Goal: Task Accomplishment & Management: Use online tool/utility

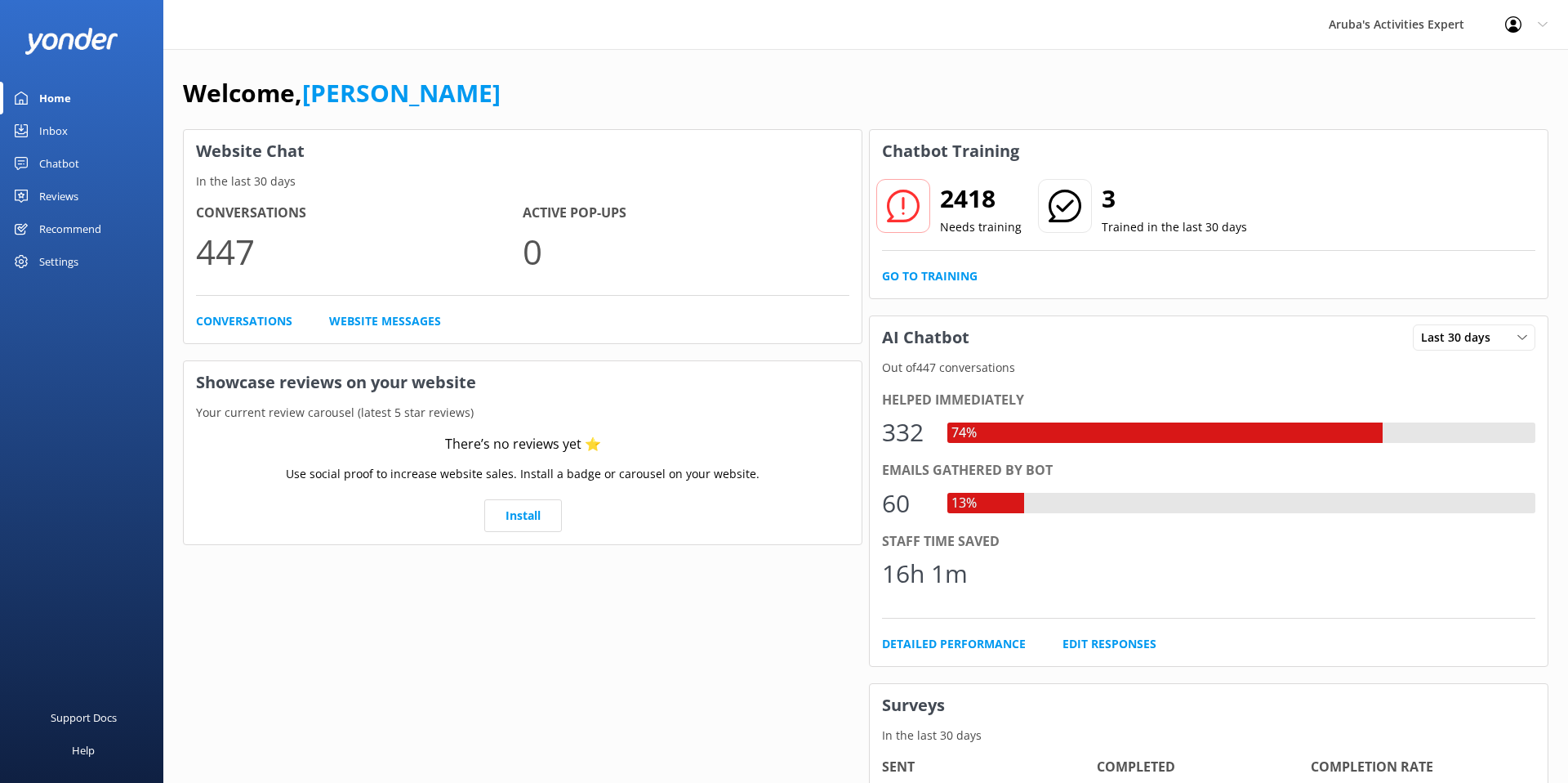
click at [18, 105] on link "Home" at bounding box center [81, 97] width 164 height 32
click at [40, 49] on img at bounding box center [71, 41] width 94 height 27
click at [48, 166] on div "Chatbot" at bounding box center [59, 163] width 40 height 32
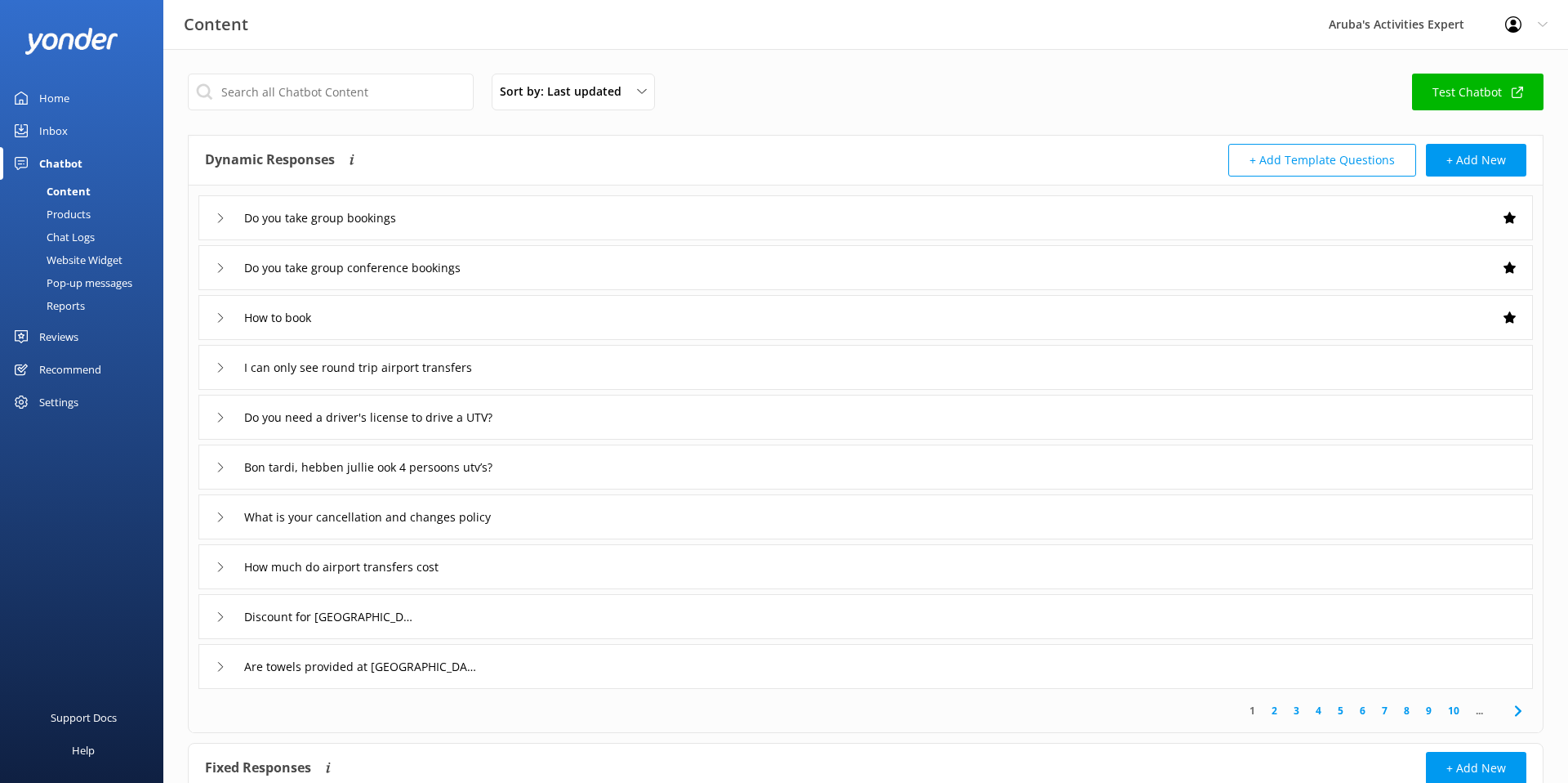
click at [221, 226] on div "Do you take group bookings" at bounding box center [309, 218] width 189 height 27
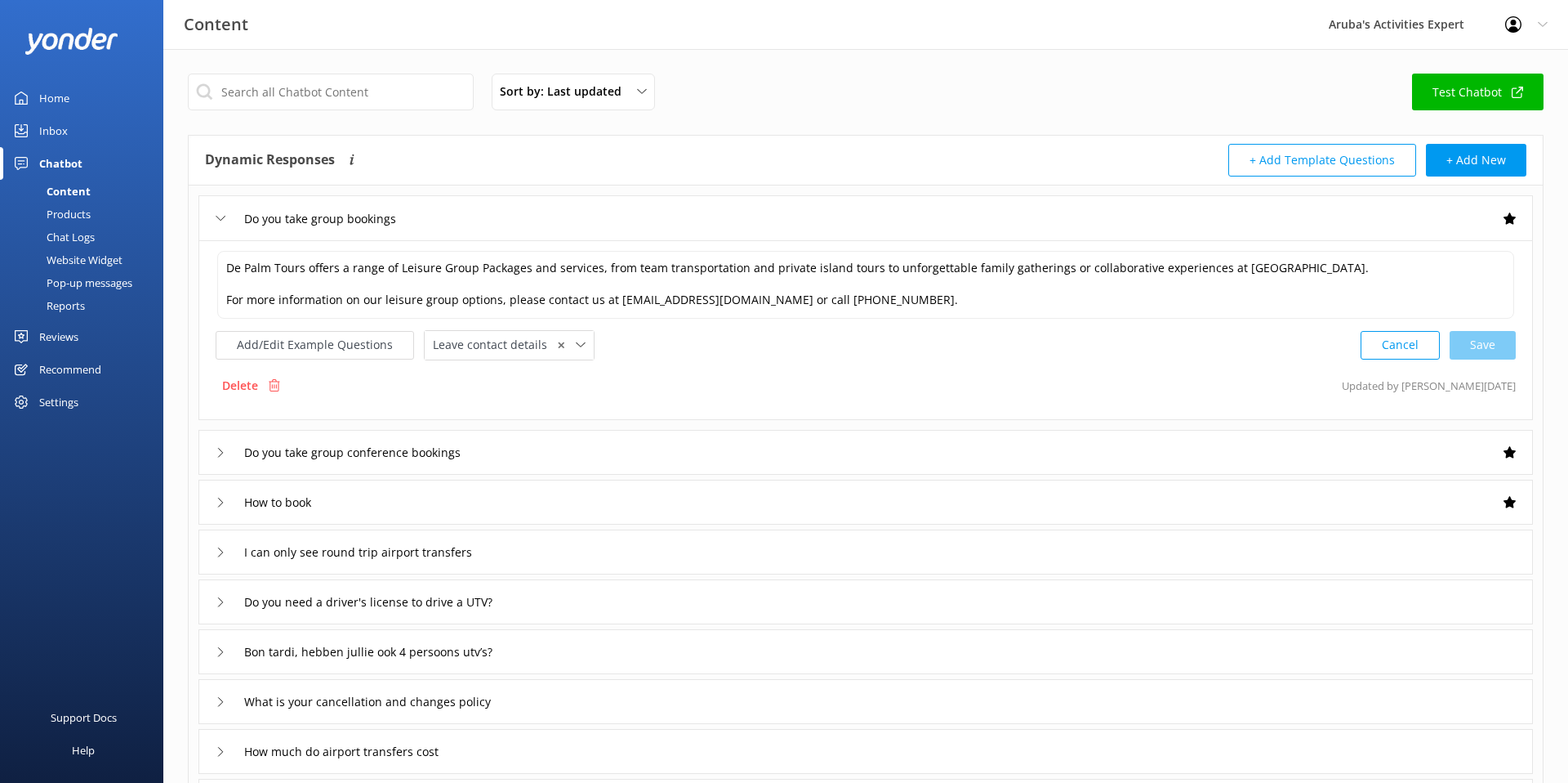
click at [221, 226] on div "Do you take group bookings" at bounding box center [309, 219] width 189 height 27
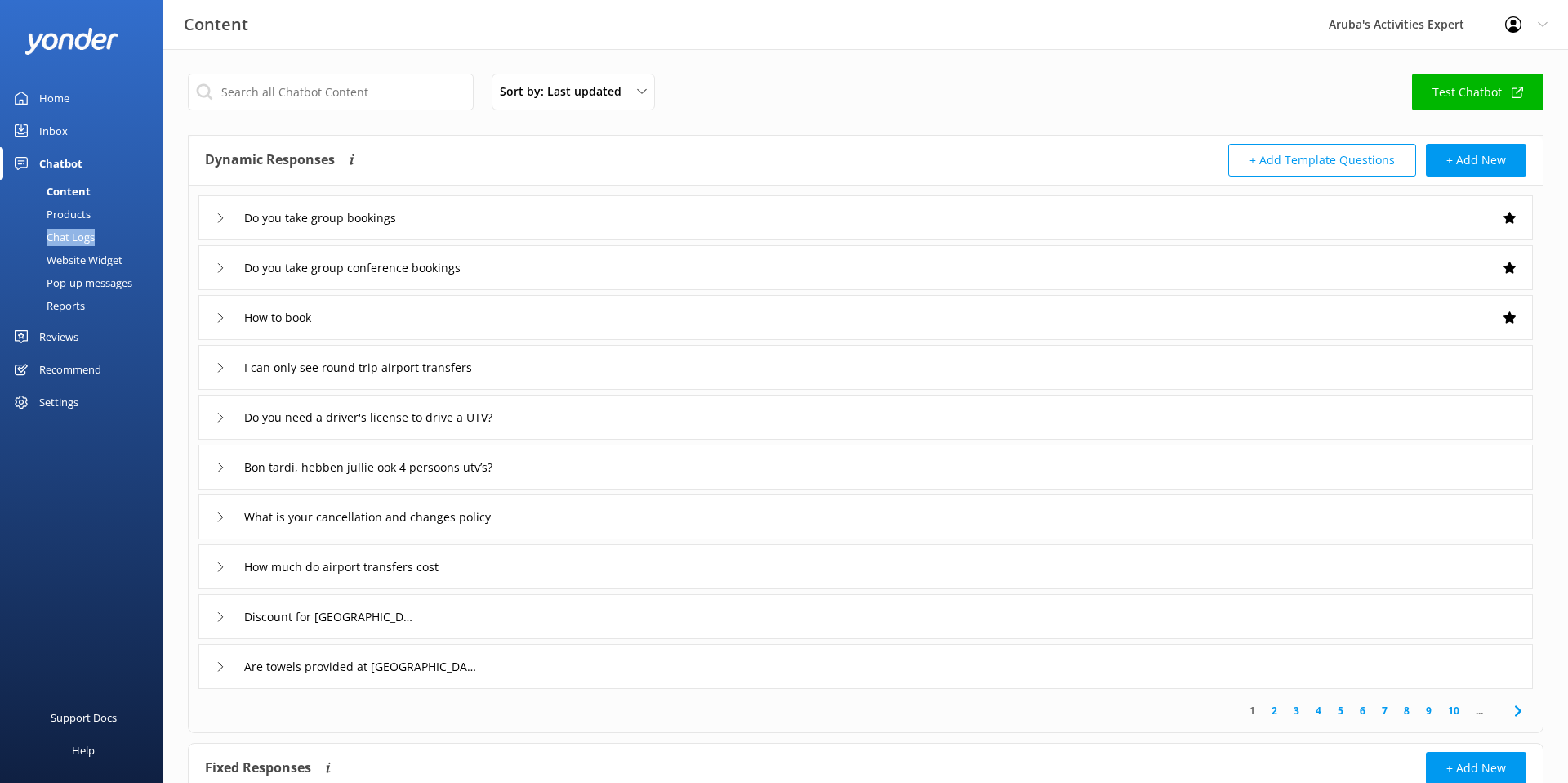
click at [53, 235] on div "Chat Logs" at bounding box center [52, 236] width 85 height 23
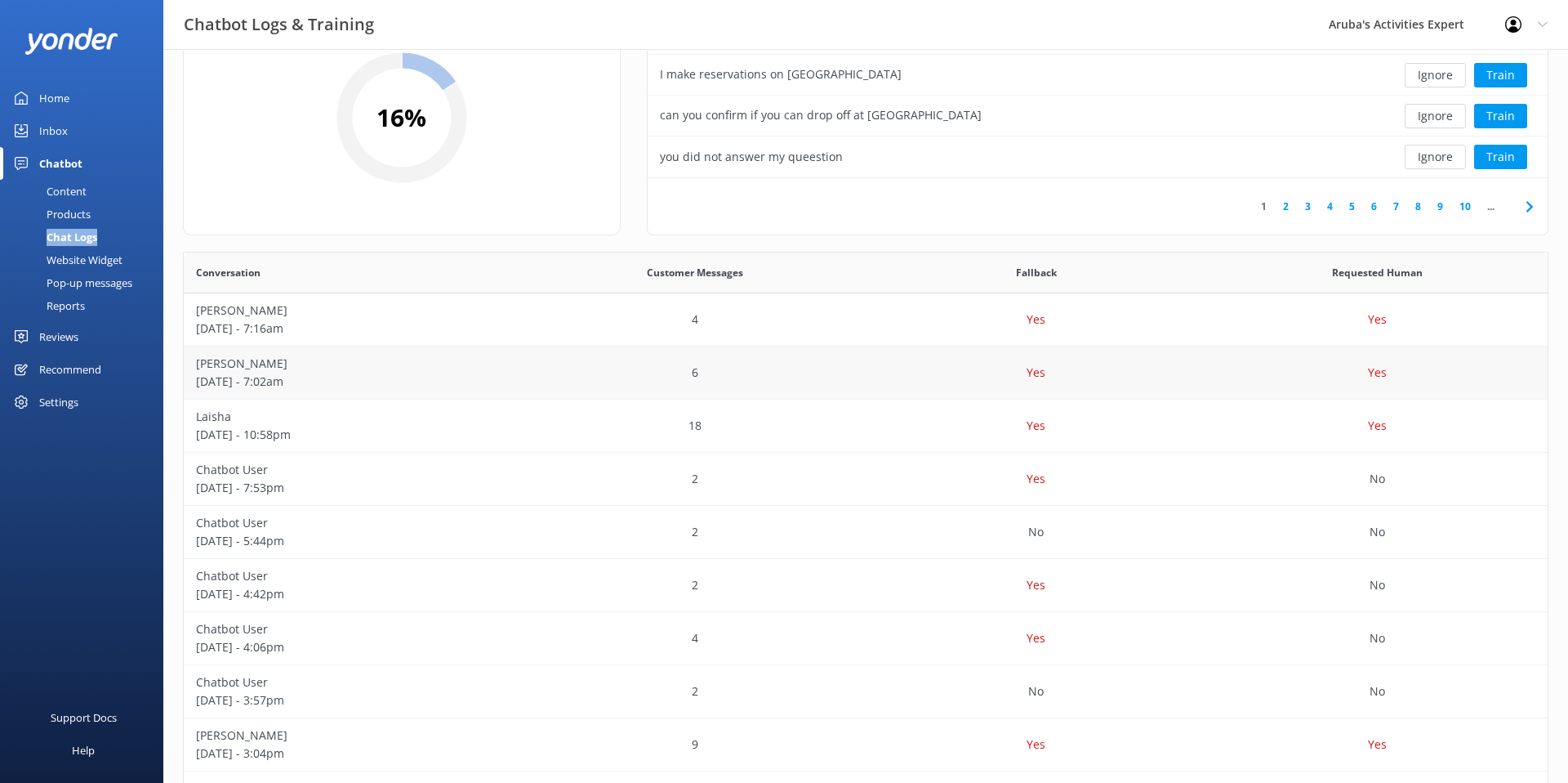
scroll to position [119, 0]
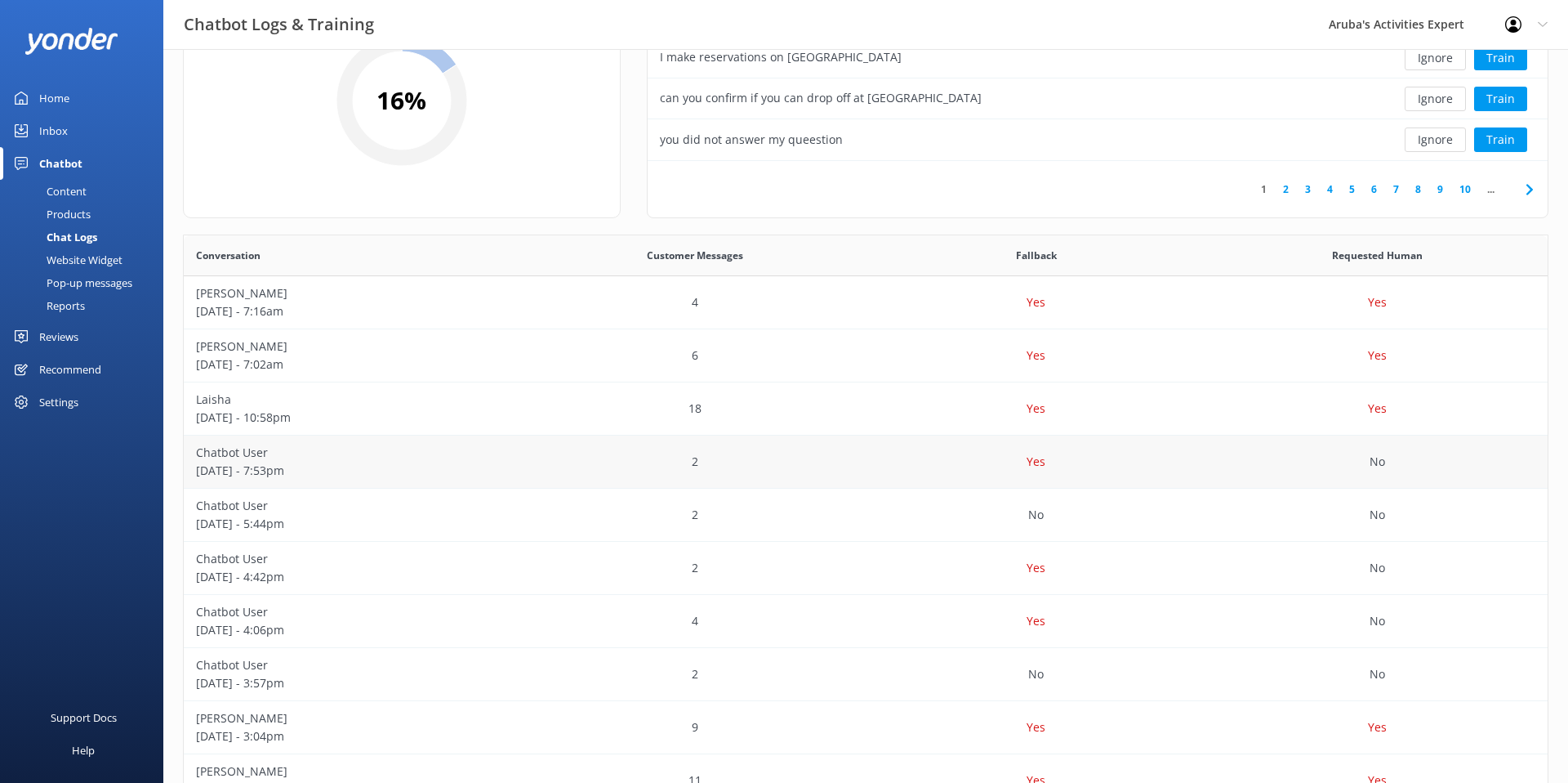
click at [342, 451] on p "Chatbot User" at bounding box center [355, 453] width 317 height 18
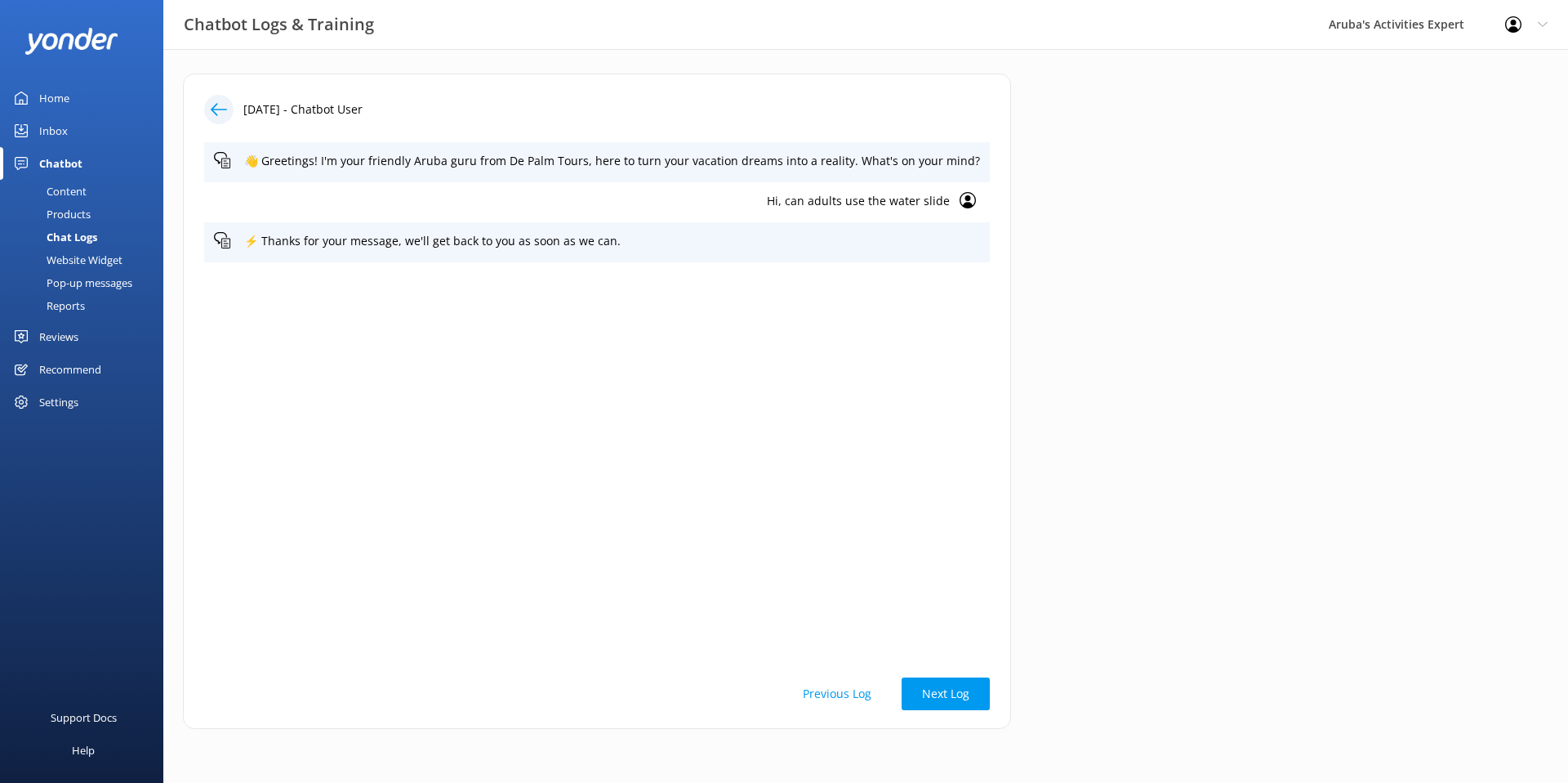
click at [219, 105] on icon at bounding box center [218, 109] width 17 height 17
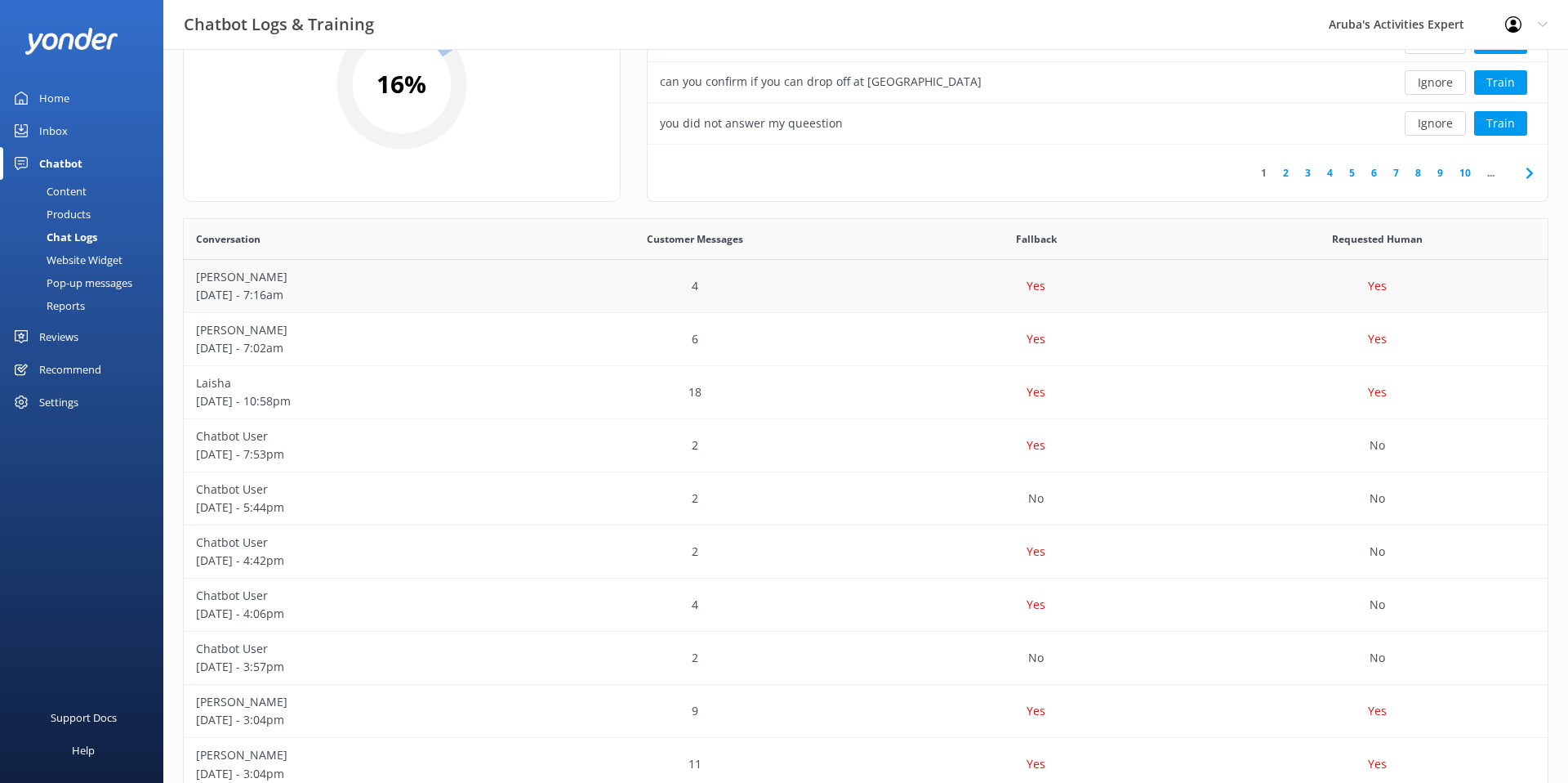
scroll to position [122, 0]
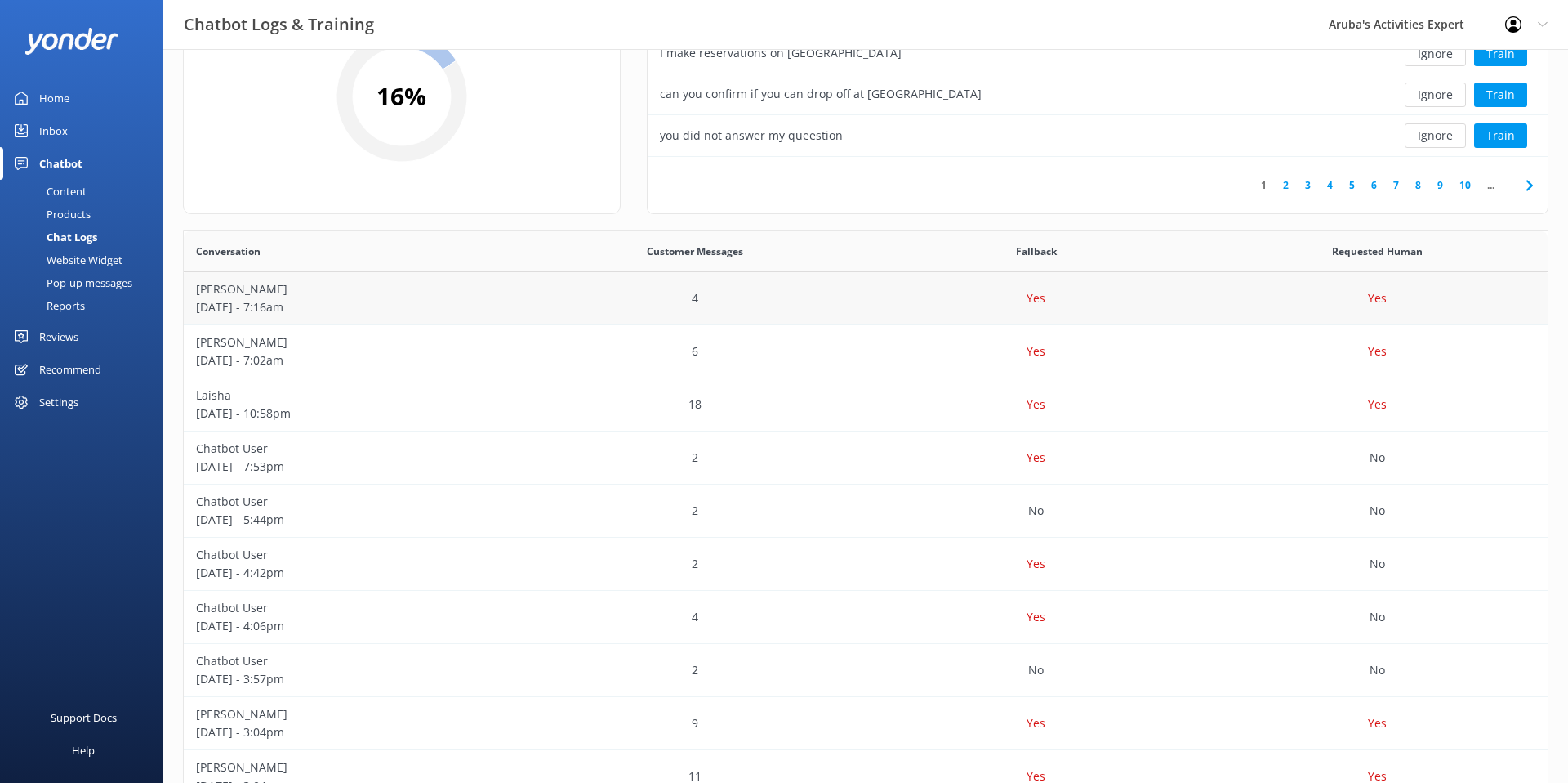
click at [499, 291] on p "[PERSON_NAME]" at bounding box center [355, 289] width 317 height 18
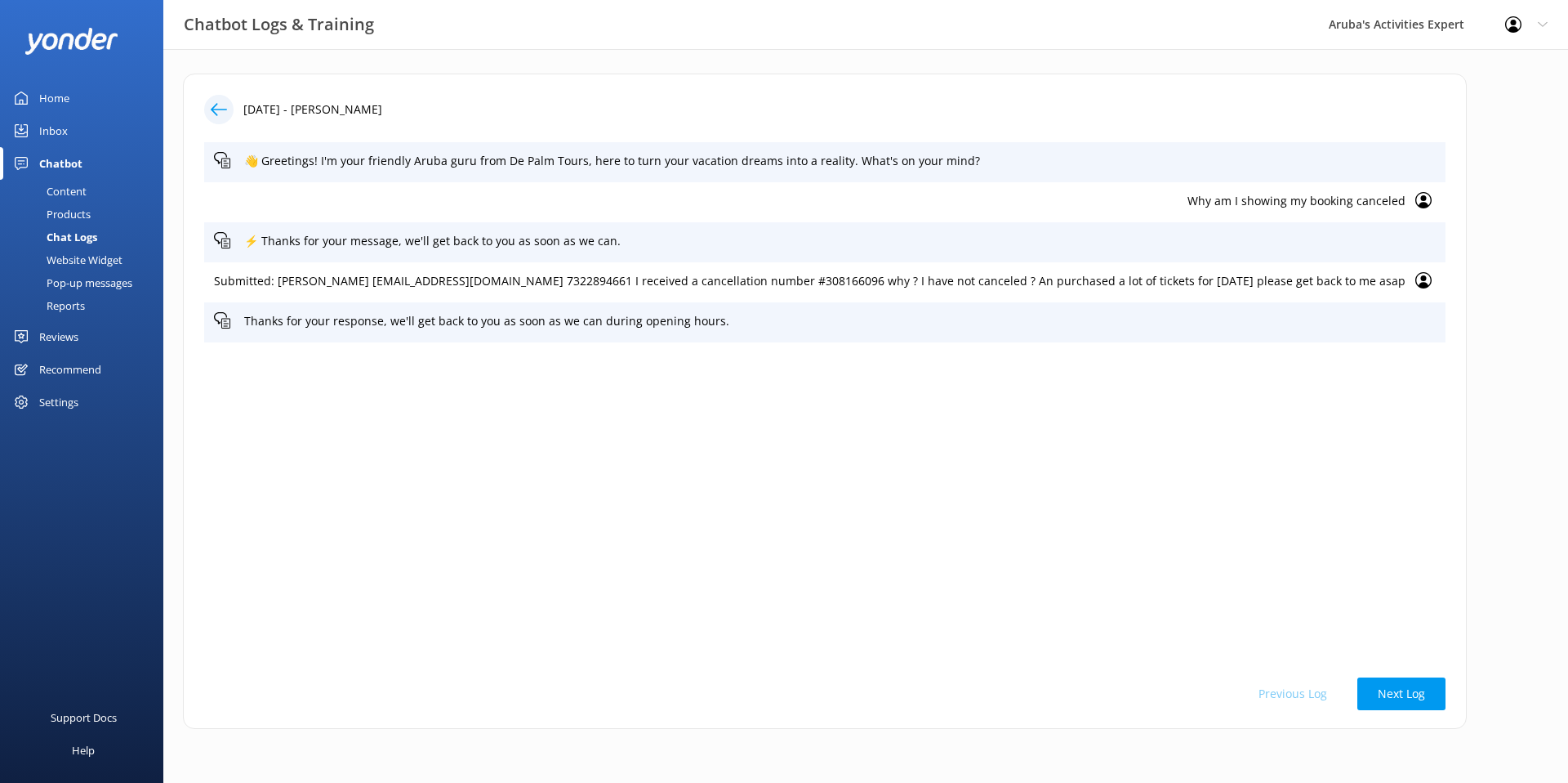
click at [204, 111] on div at bounding box center [218, 110] width 29 height 29
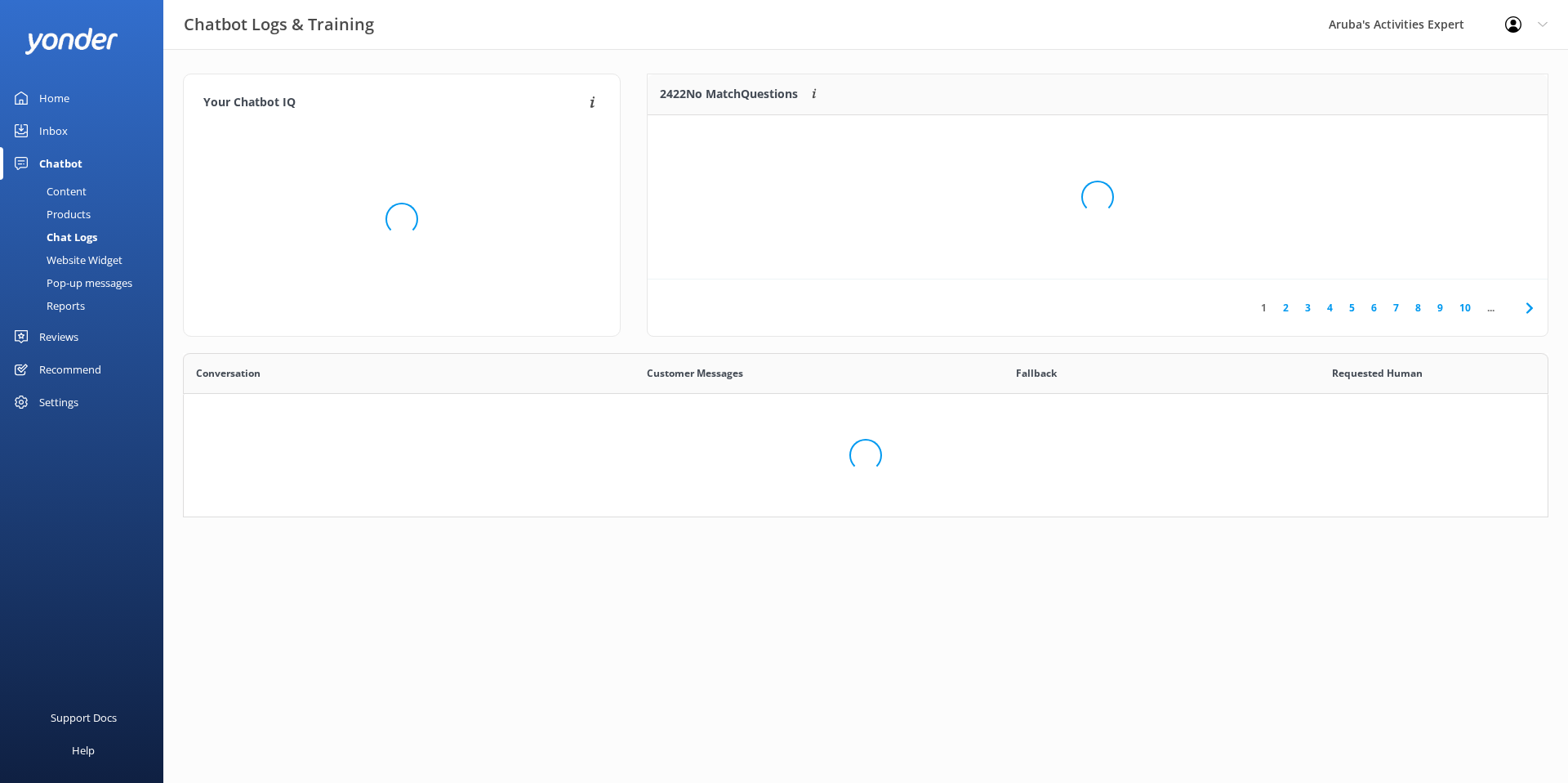
scroll to position [573, 1364]
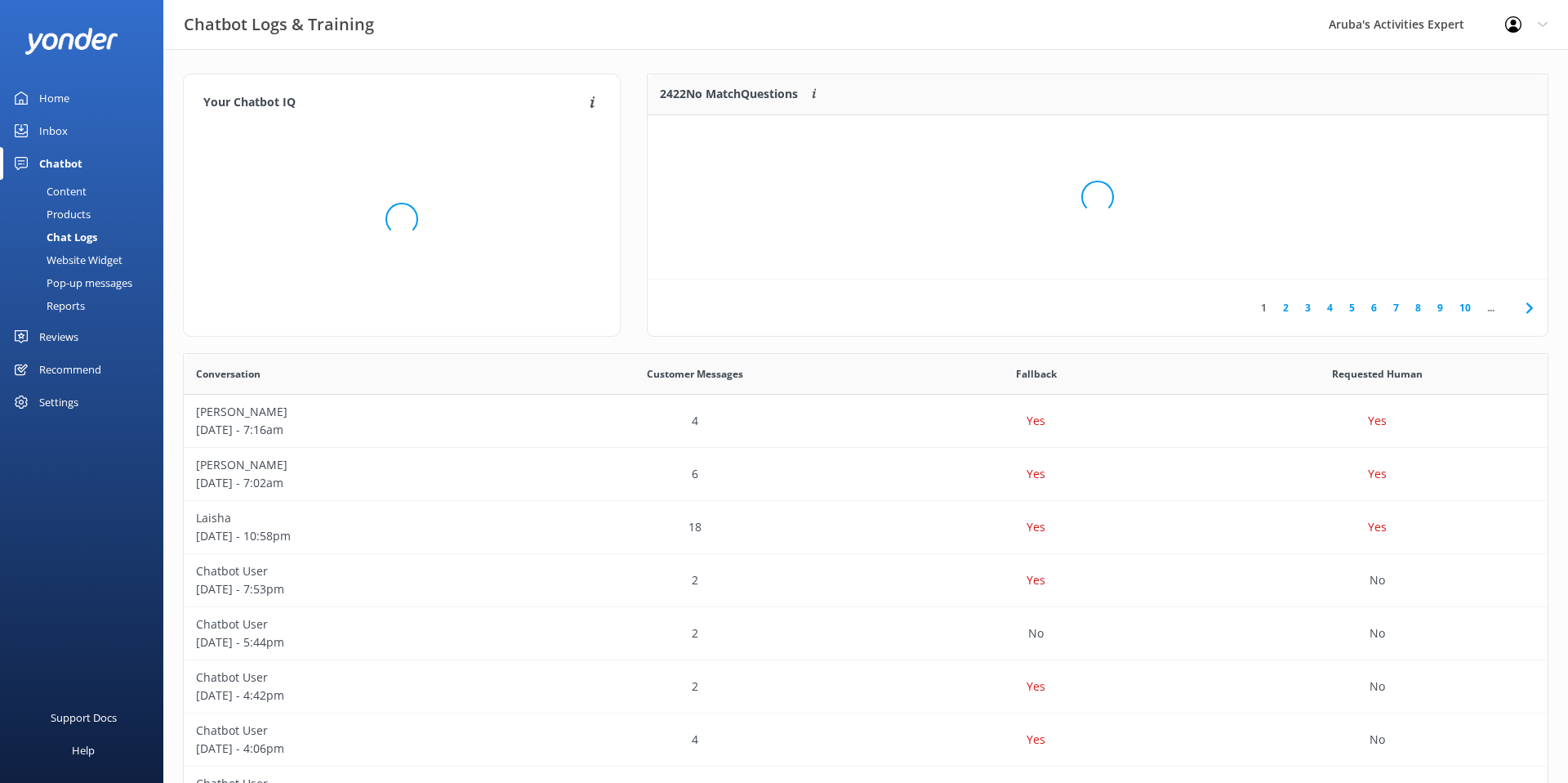
click at [57, 101] on div "Home" at bounding box center [54, 97] width 30 height 32
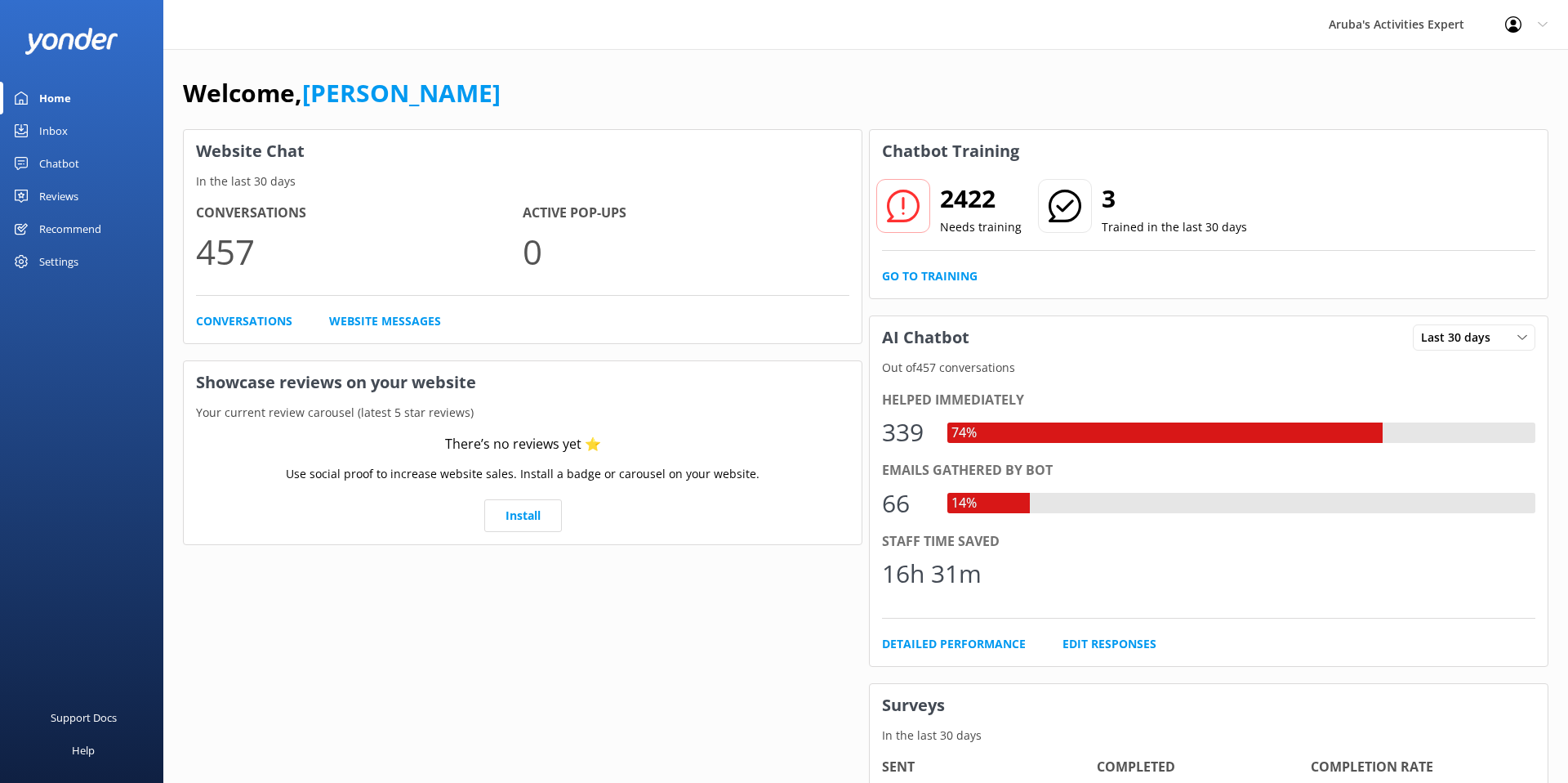
click at [24, 164] on icon at bounding box center [21, 163] width 13 height 13
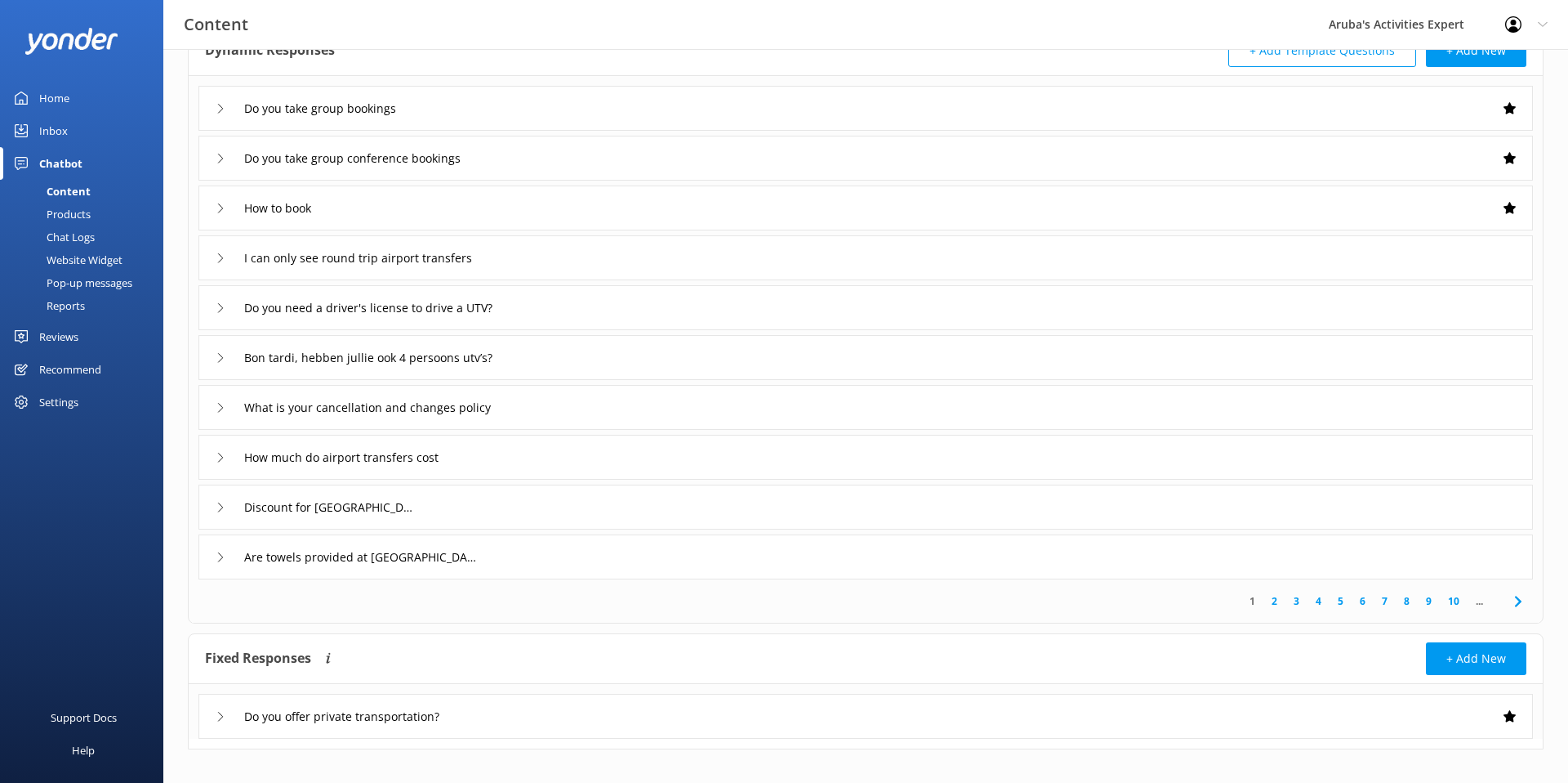
click at [57, 242] on div "Chat Logs" at bounding box center [52, 236] width 85 height 23
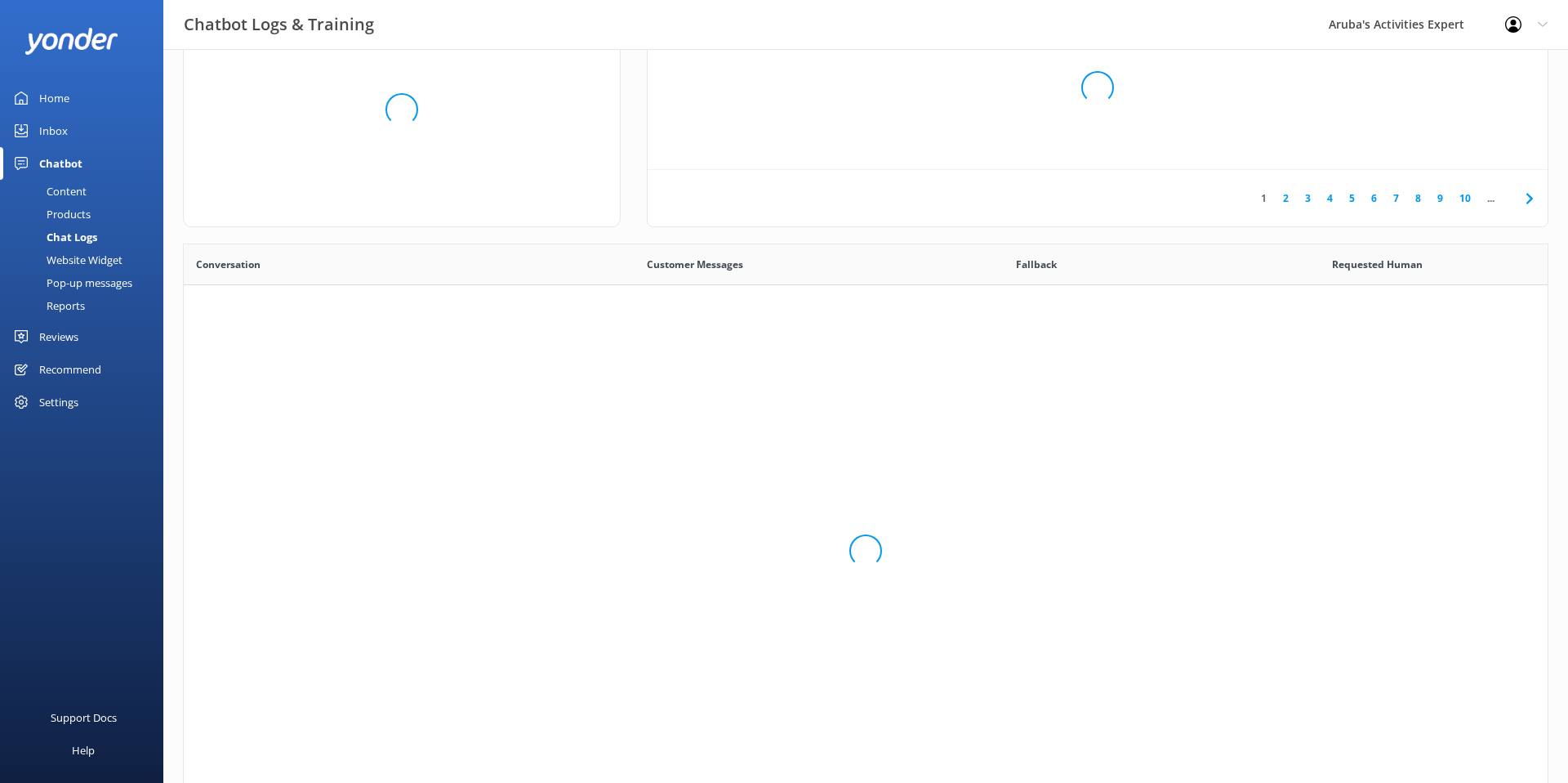
scroll to position [573, 1364]
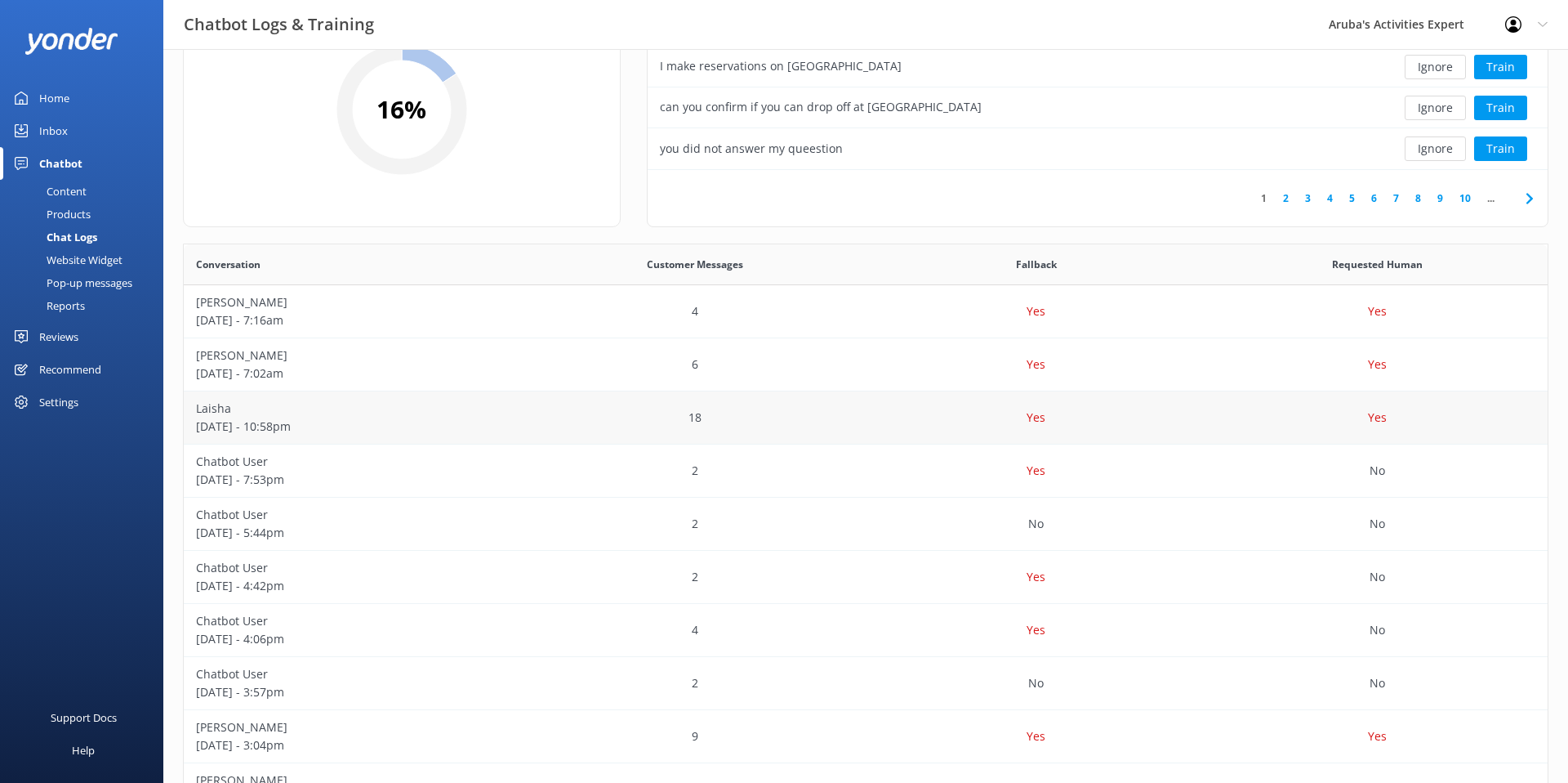
click at [472, 423] on p "[DATE] - 10:58pm" at bounding box center [355, 426] width 317 height 18
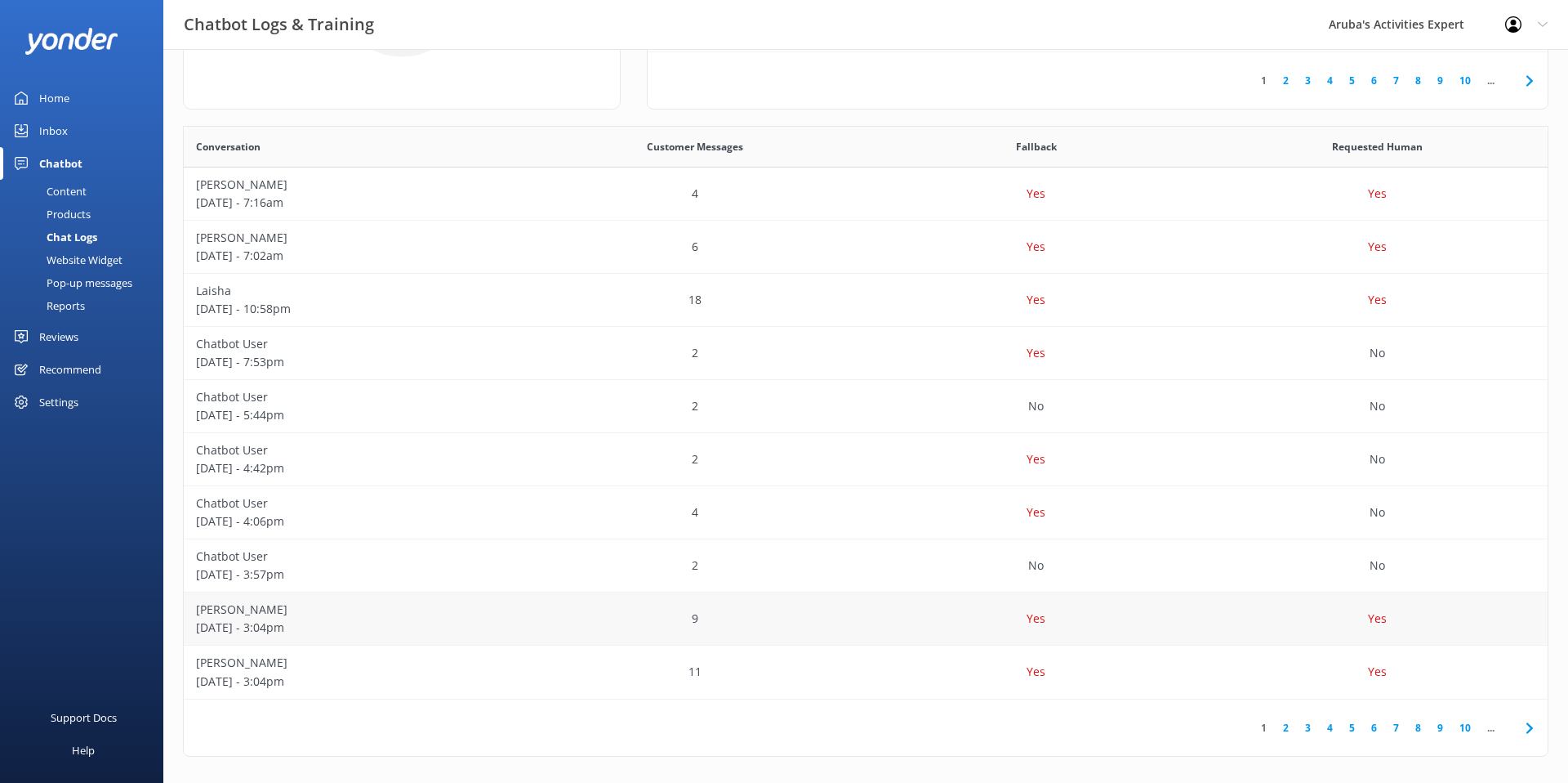
scroll to position [233, 0]
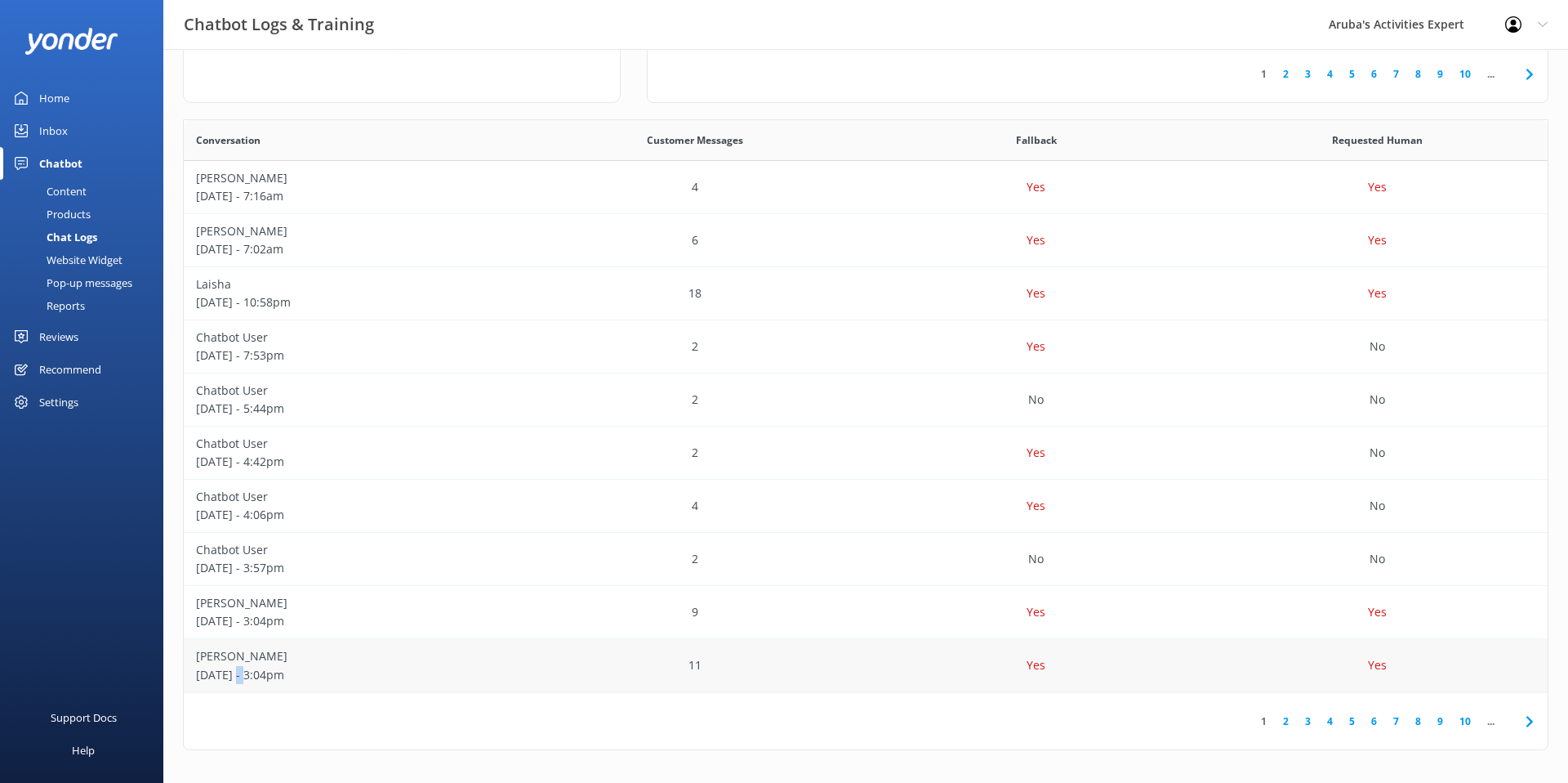
click at [196, 666] on p "[DATE] - 3:04pm" at bounding box center [355, 675] width 317 height 18
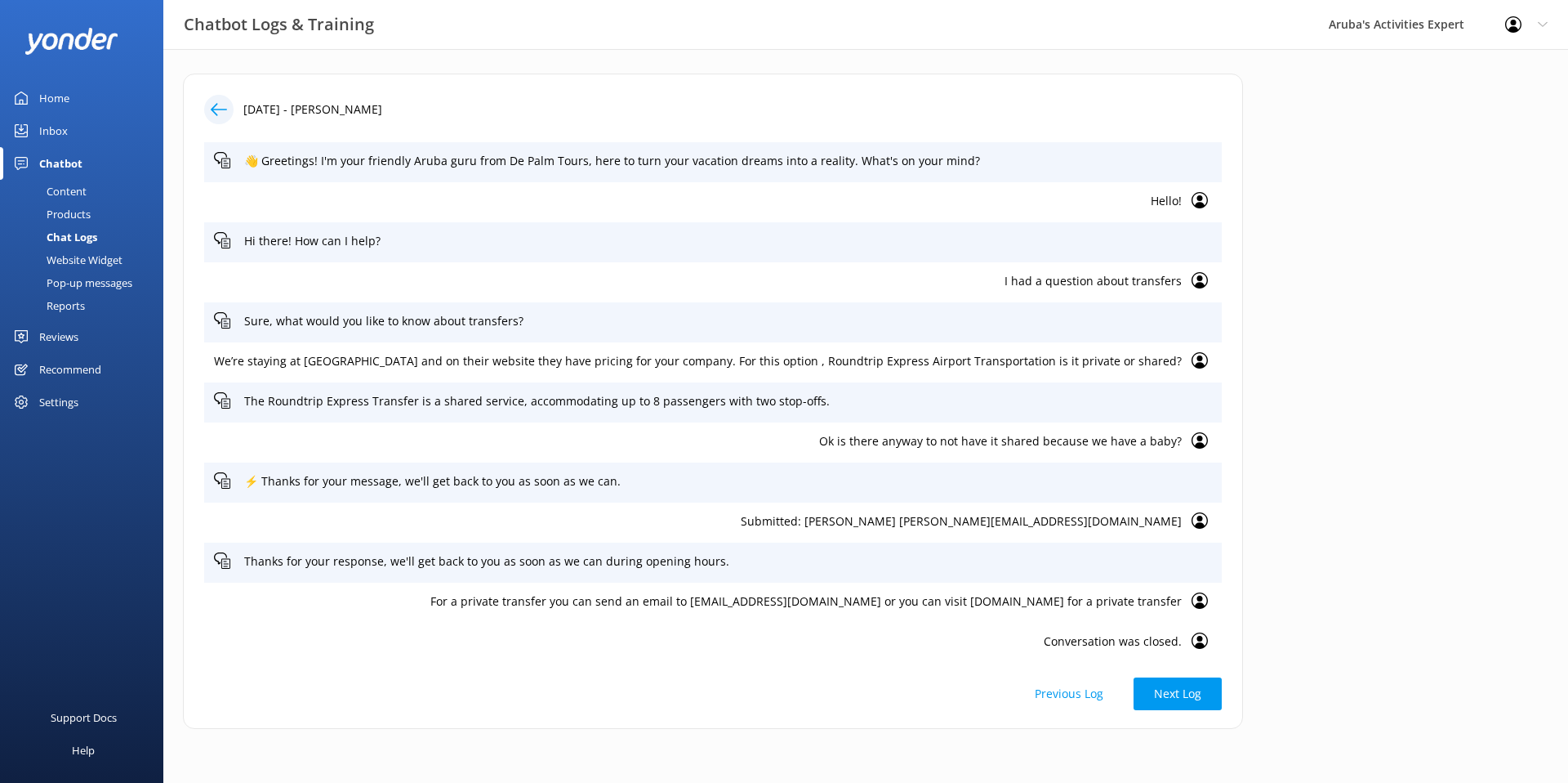
scroll to position [3, 0]
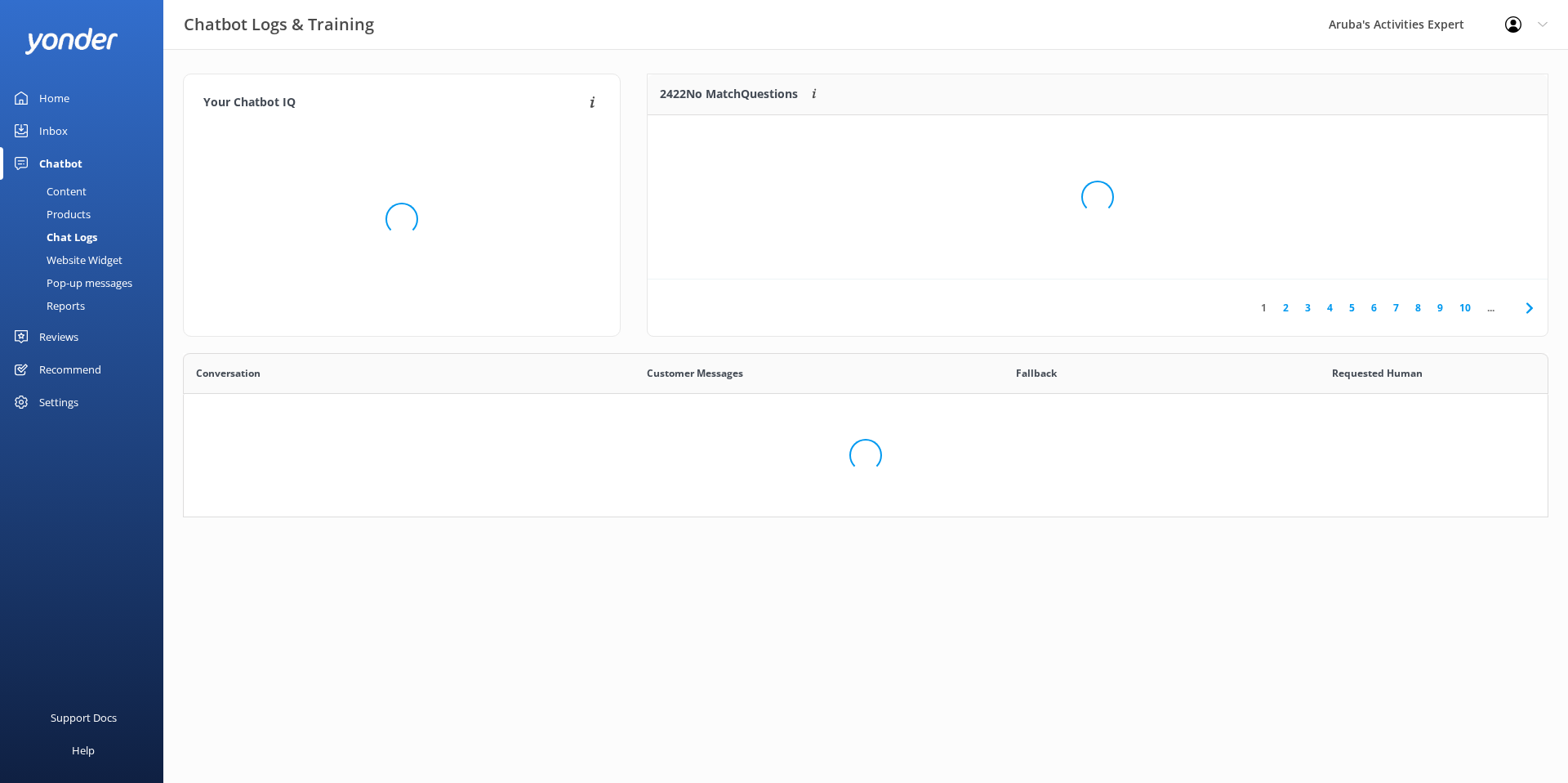
scroll to position [573, 1364]
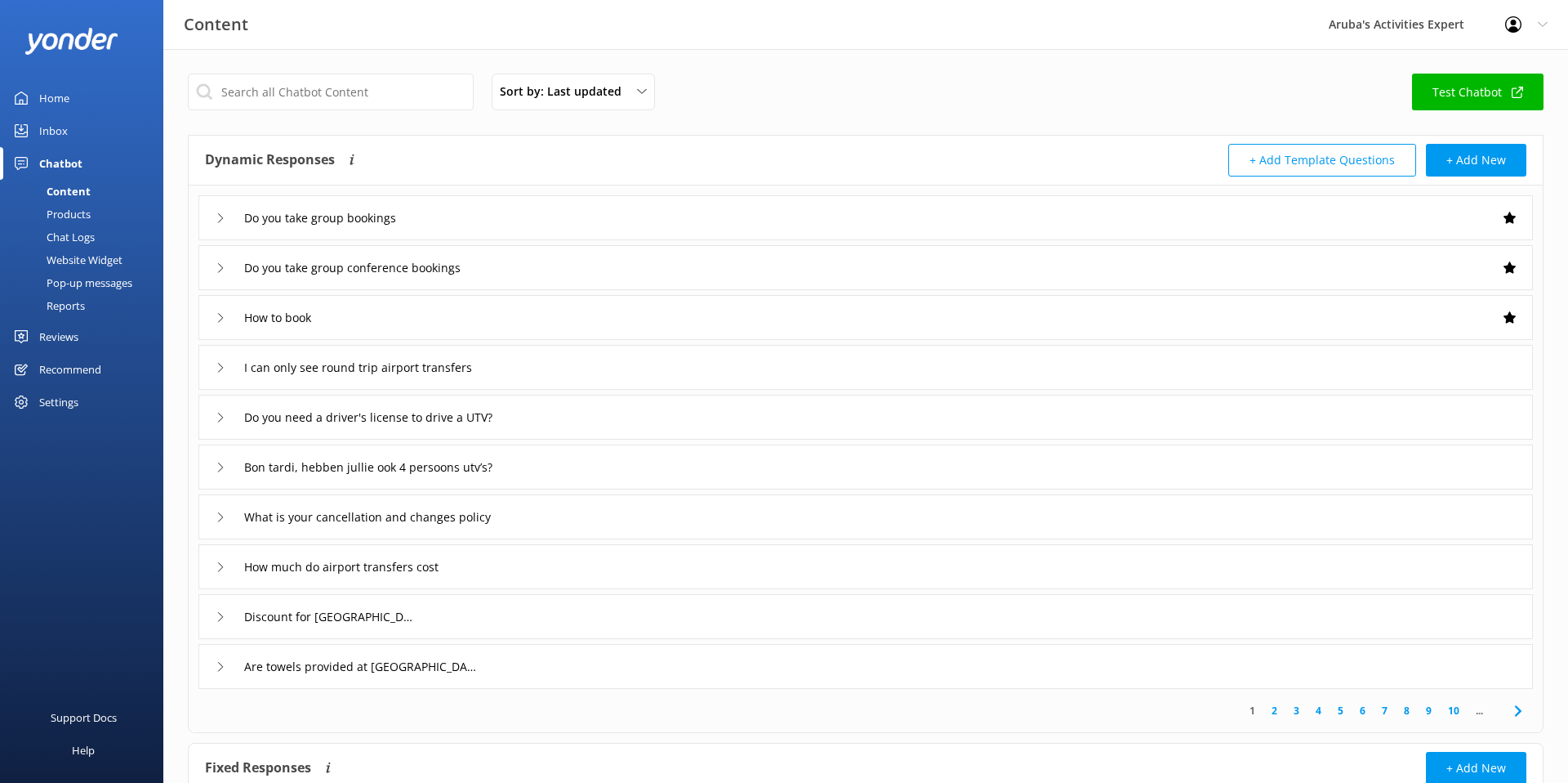
click at [56, 105] on div "Home" at bounding box center [54, 97] width 30 height 32
